Goal: Use online tool/utility: Utilize a website feature to perform a specific function

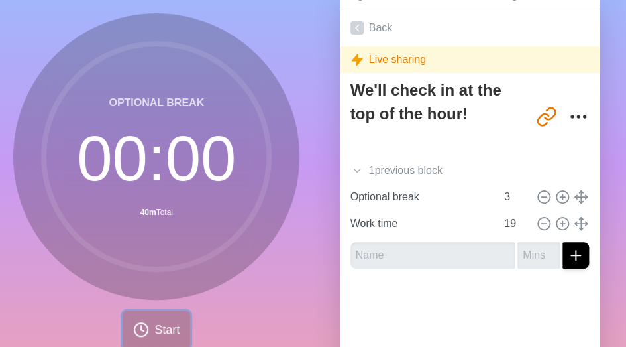
click at [145, 330] on button "Start" at bounding box center [157, 329] width 68 height 39
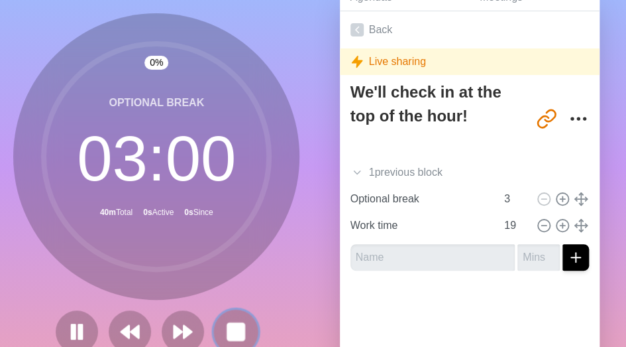
click at [235, 328] on rect at bounding box center [236, 331] width 17 height 17
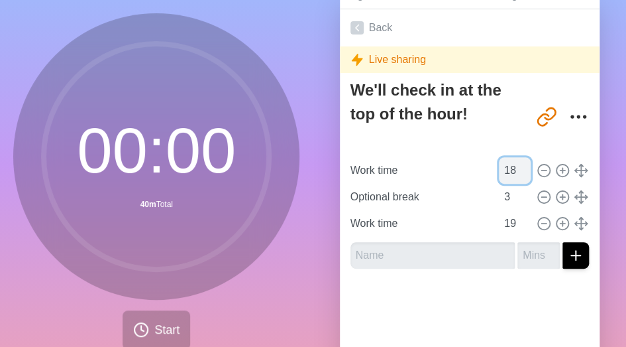
click at [499, 168] on input "18" at bounding box center [515, 170] width 32 height 27
type input "23"
type input "24"
click at [162, 321] on span "Start" at bounding box center [166, 330] width 25 height 18
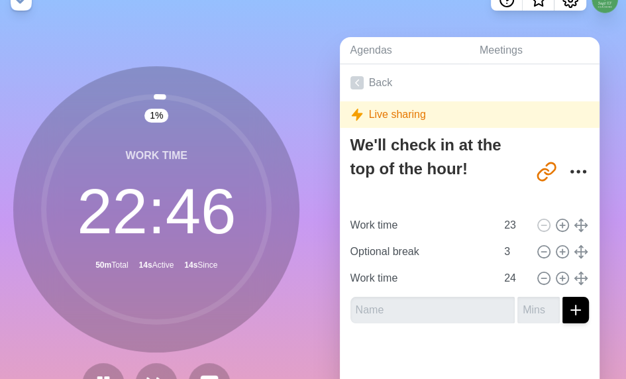
scroll to position [21, 0]
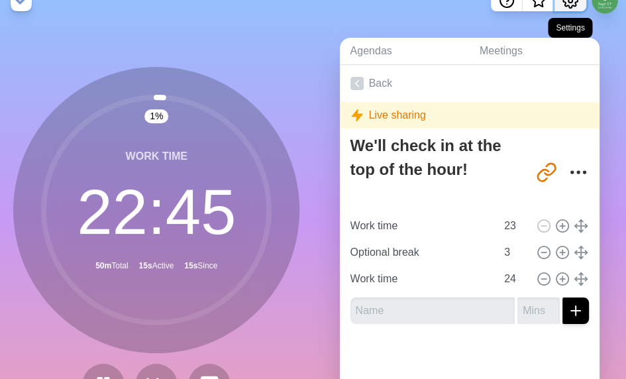
click at [572, 5] on icon "Settings" at bounding box center [571, 1] width 16 height 16
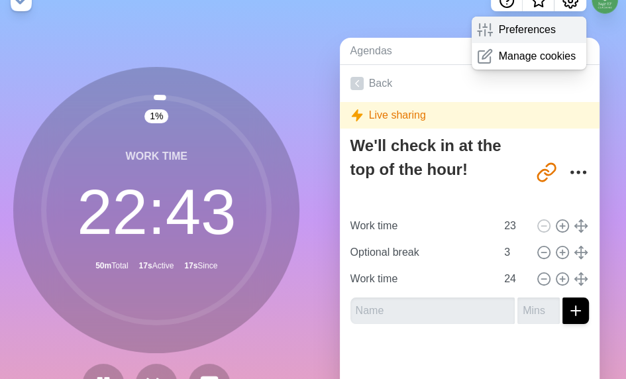
click at [528, 33] on p "Preferences" at bounding box center [526, 30] width 57 height 16
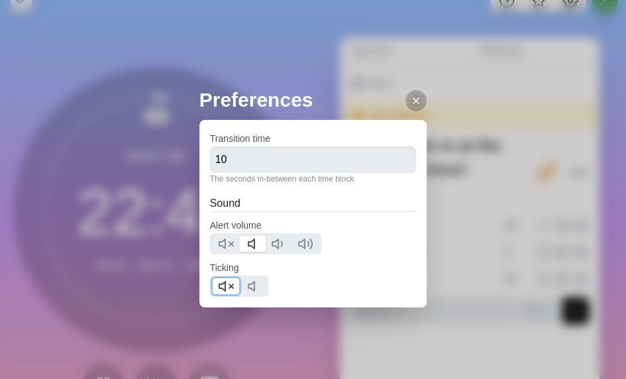
click at [225, 290] on polygon at bounding box center [222, 286] width 6 height 9
click at [414, 103] on line at bounding box center [416, 100] width 5 height 5
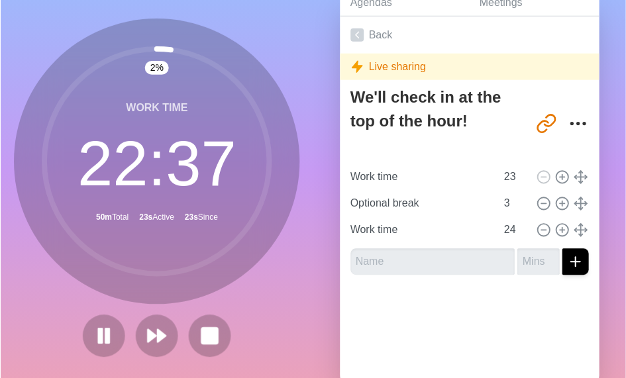
scroll to position [76, 0]
